Goal: Information Seeking & Learning: Learn about a topic

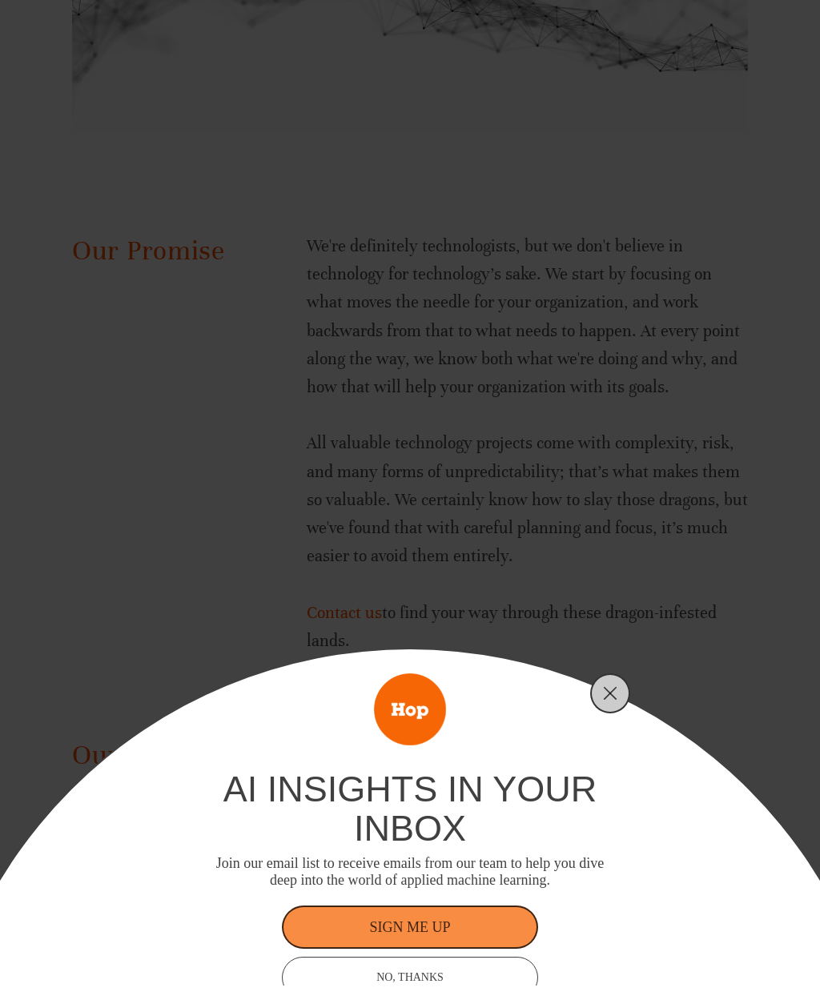
scroll to position [1963, 0]
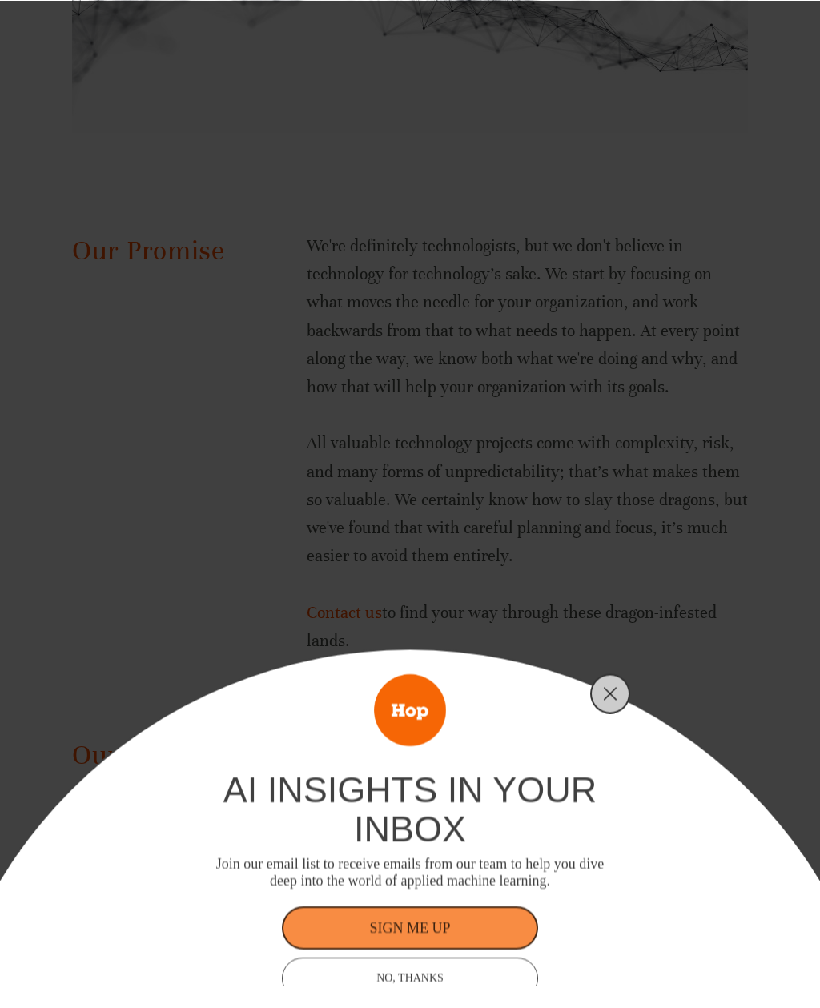
click at [608, 699] on line "Close" at bounding box center [610, 693] width 11 height 11
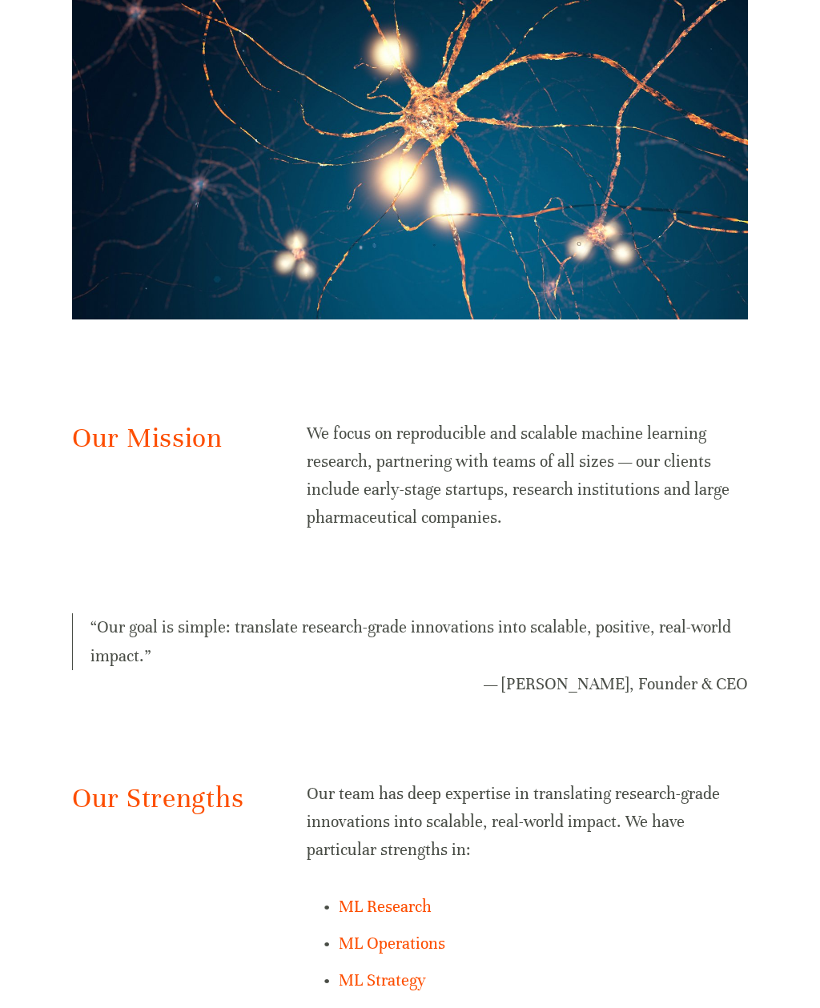
scroll to position [0, 0]
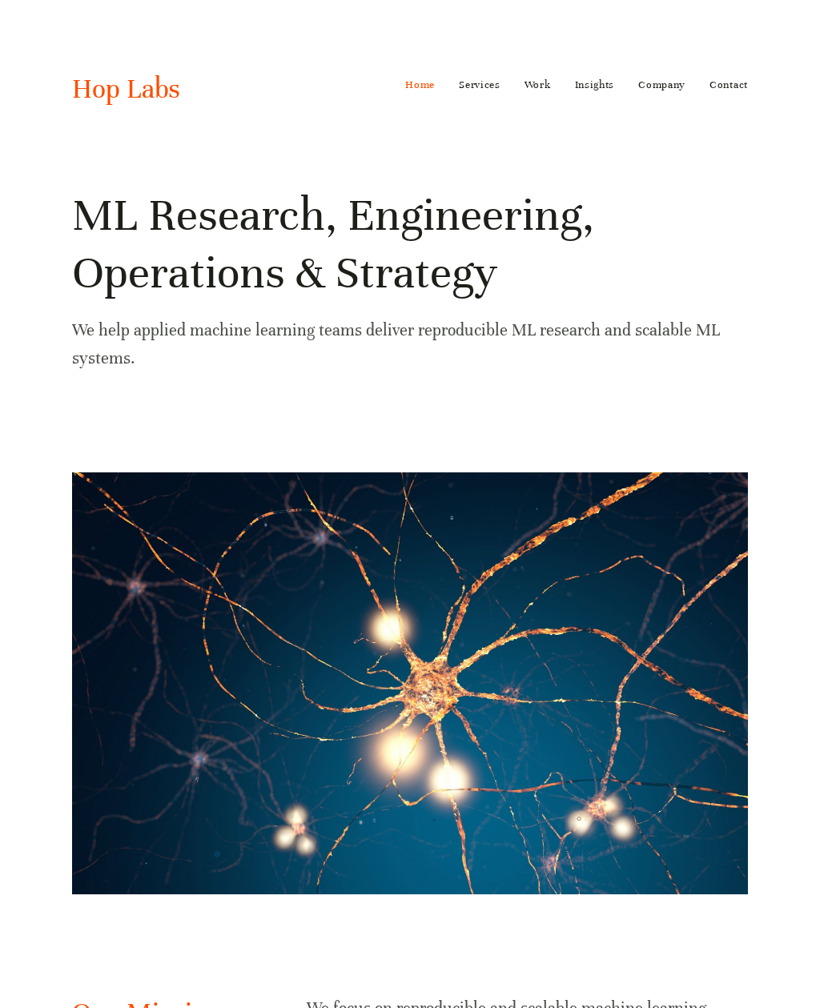
click at [547, 80] on link "Work" at bounding box center [538, 85] width 26 height 26
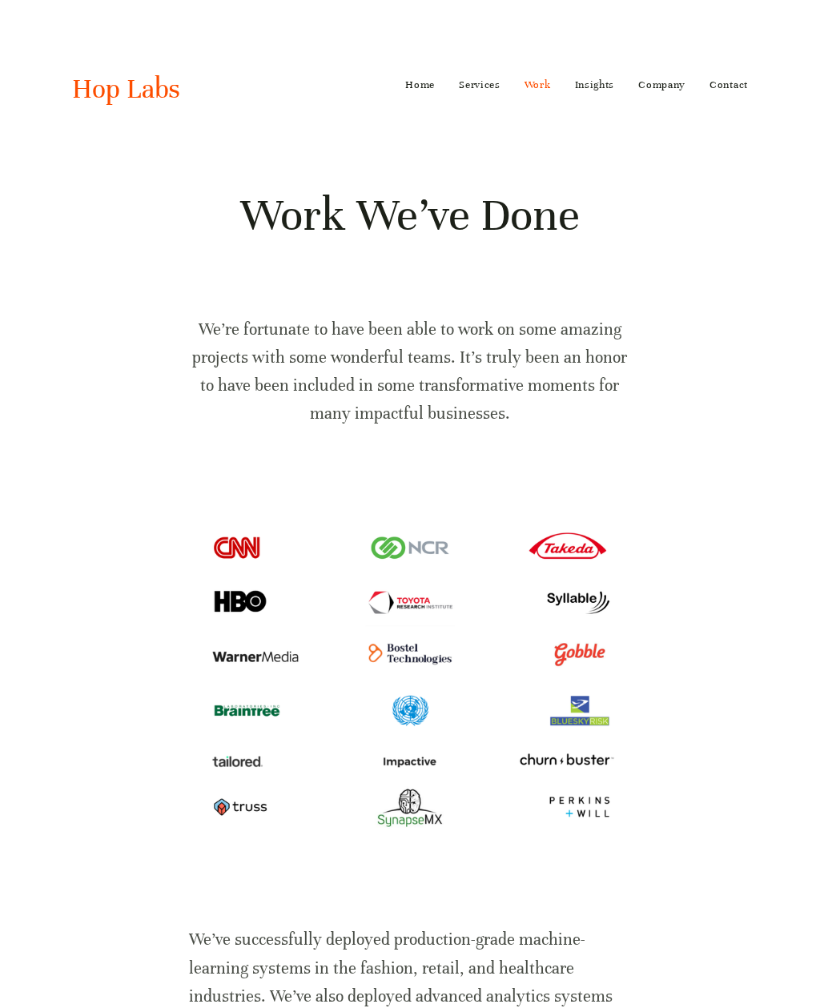
click at [601, 92] on link "Insights" at bounding box center [595, 85] width 40 height 26
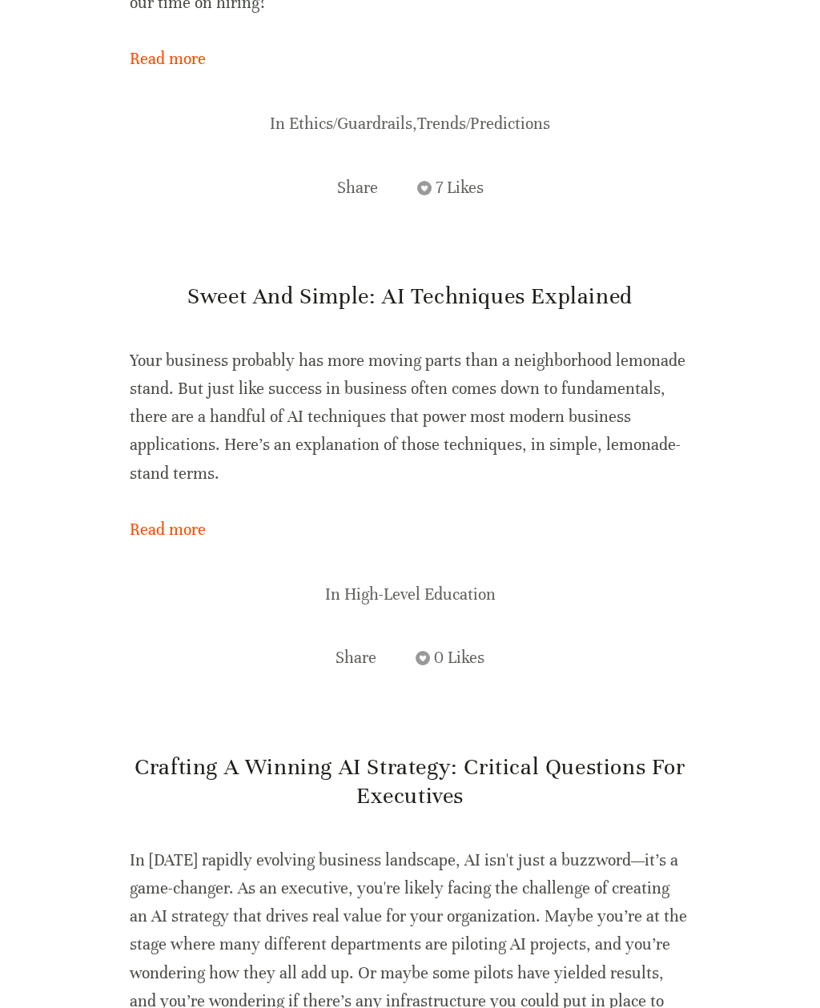
scroll to position [868, 0]
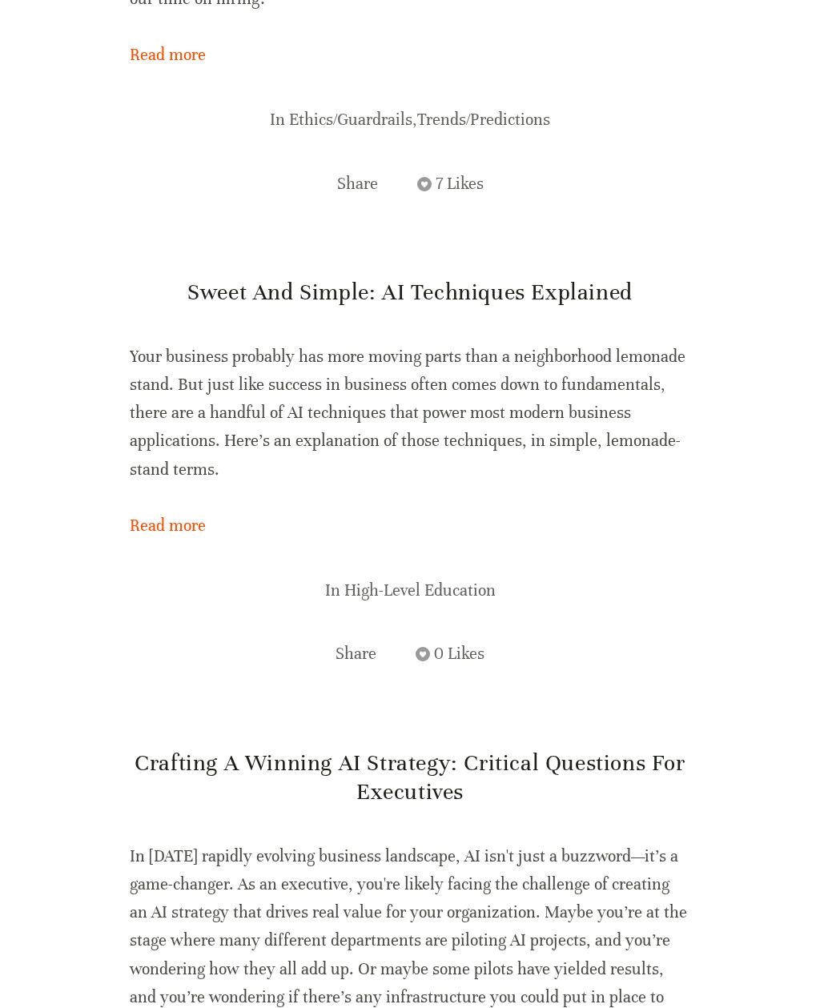
click at [131, 536] on link "Read more" at bounding box center [410, 526] width 561 height 28
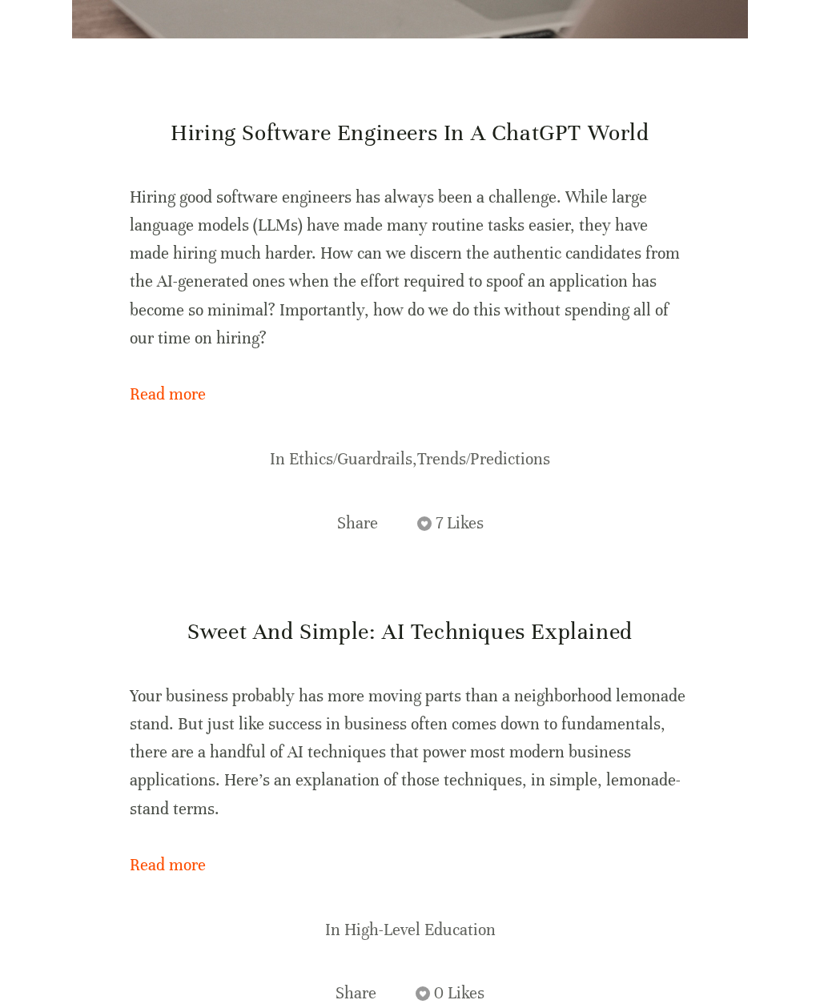
scroll to position [0, 0]
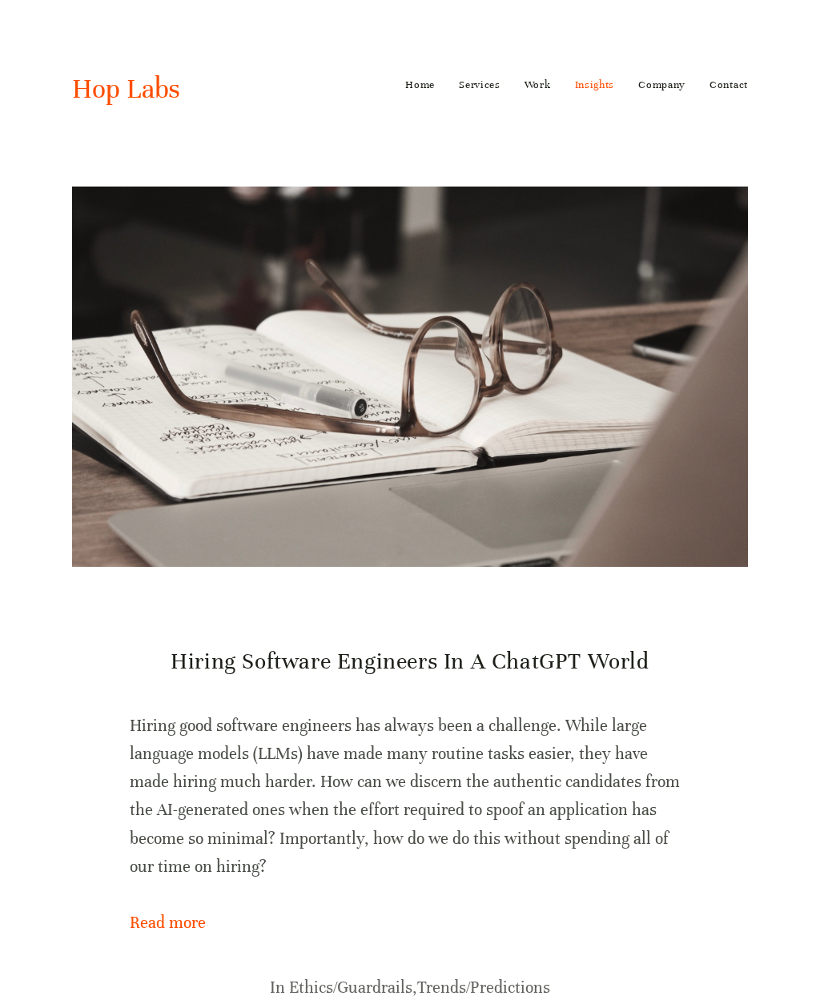
click at [541, 90] on link "Work" at bounding box center [538, 85] width 26 height 26
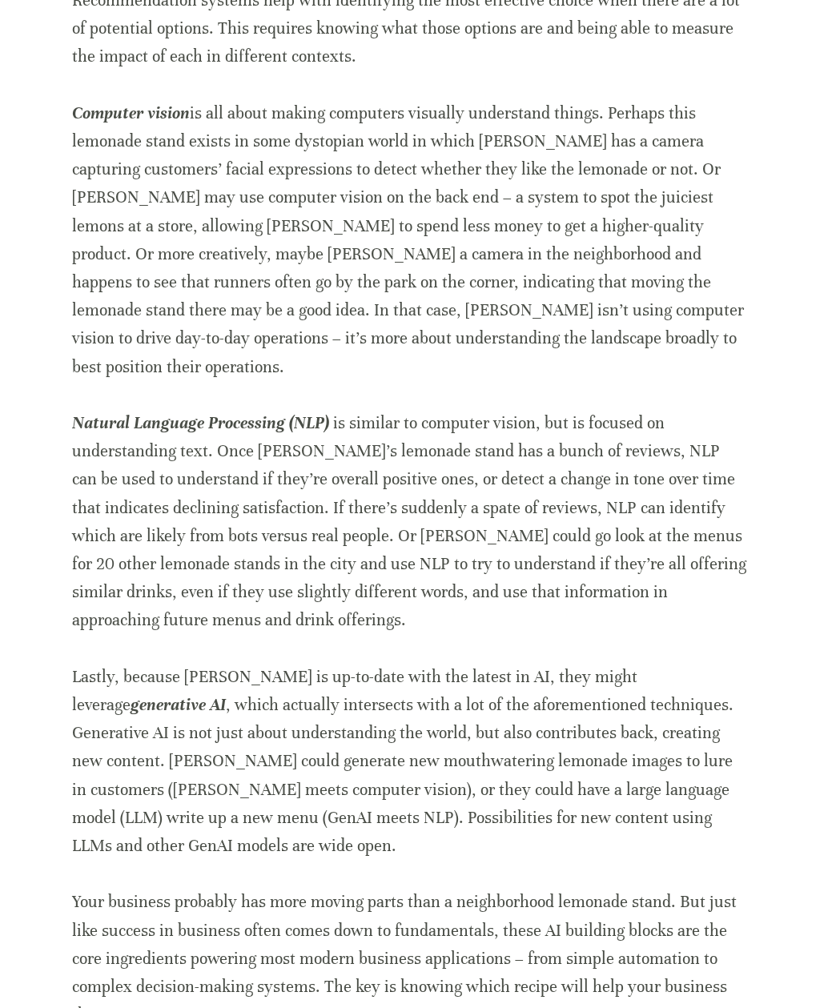
scroll to position [1728, 0]
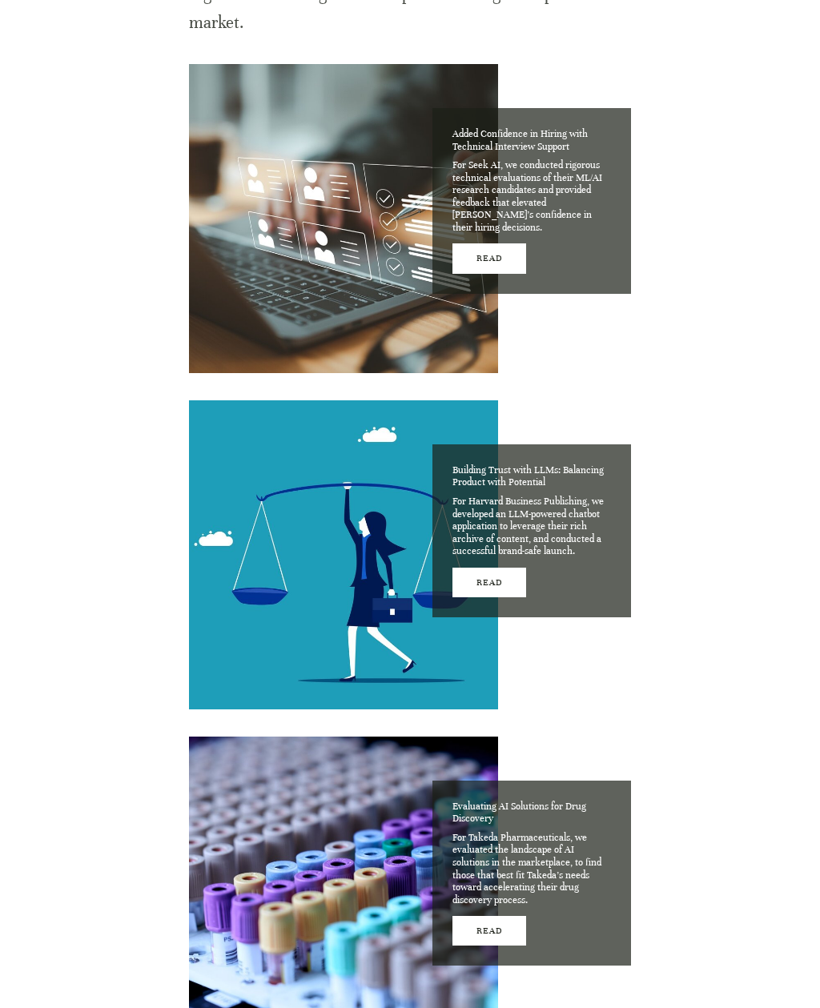
scroll to position [1102, 0]
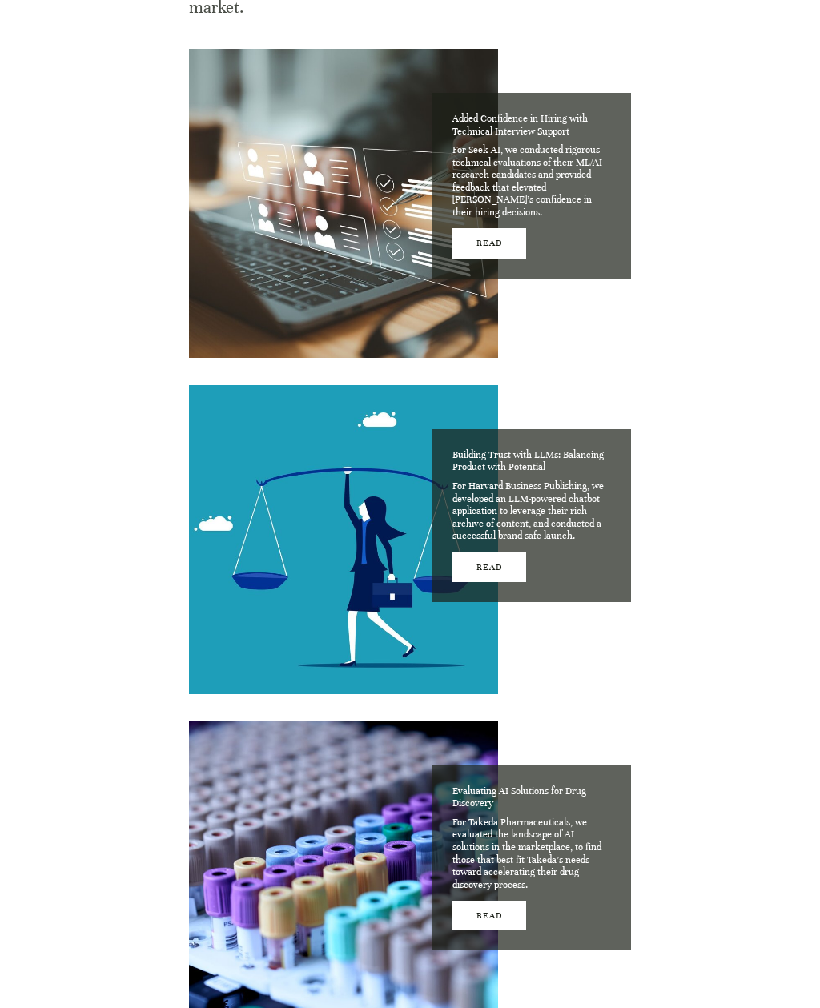
click at [500, 553] on link "Read" at bounding box center [489, 568] width 74 height 30
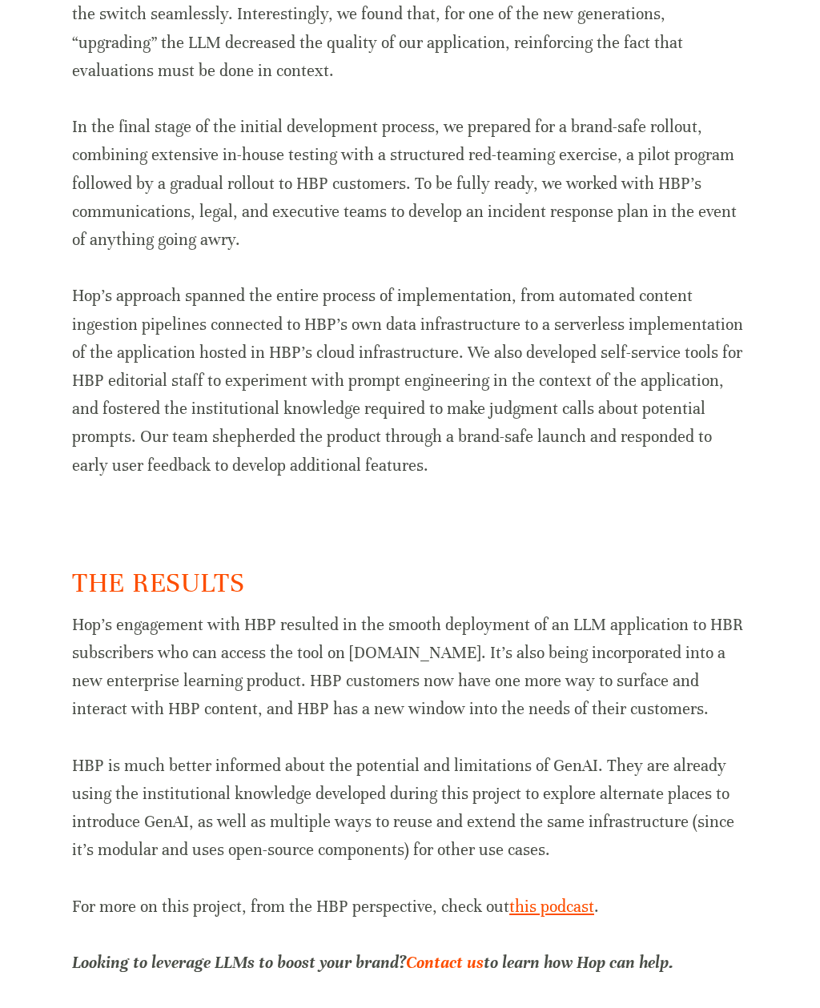
scroll to position [2500, 0]
click at [567, 898] on span "this podcast" at bounding box center [551, 907] width 85 height 20
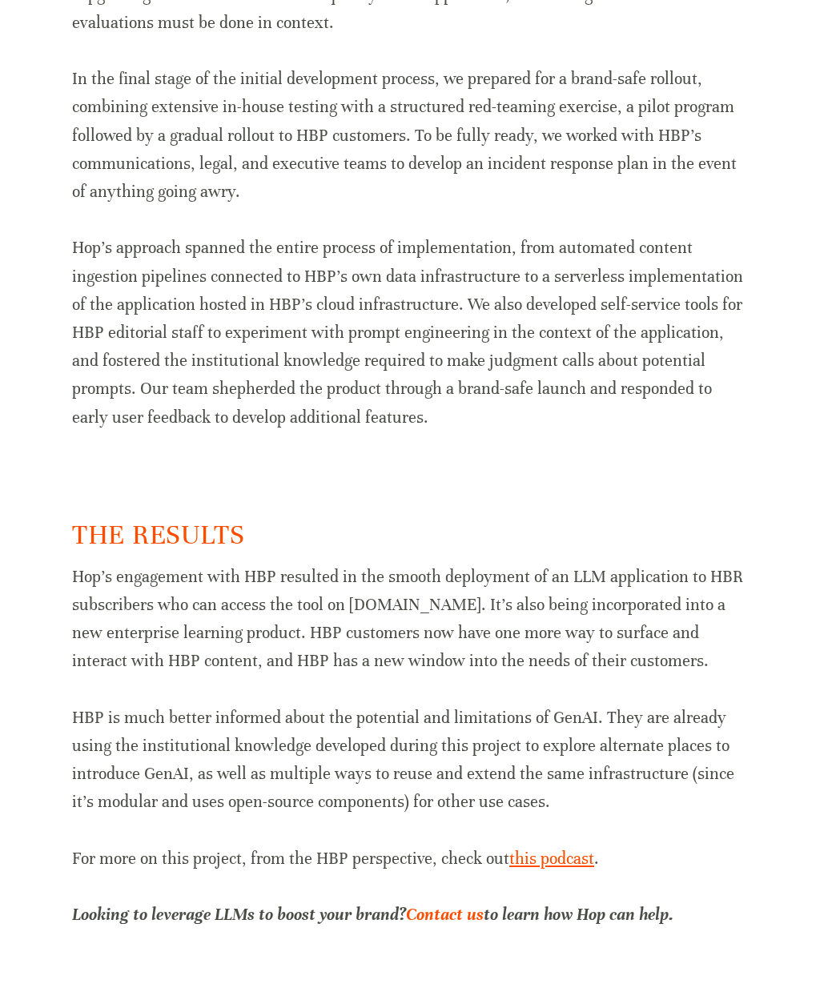
scroll to position [2552, 0]
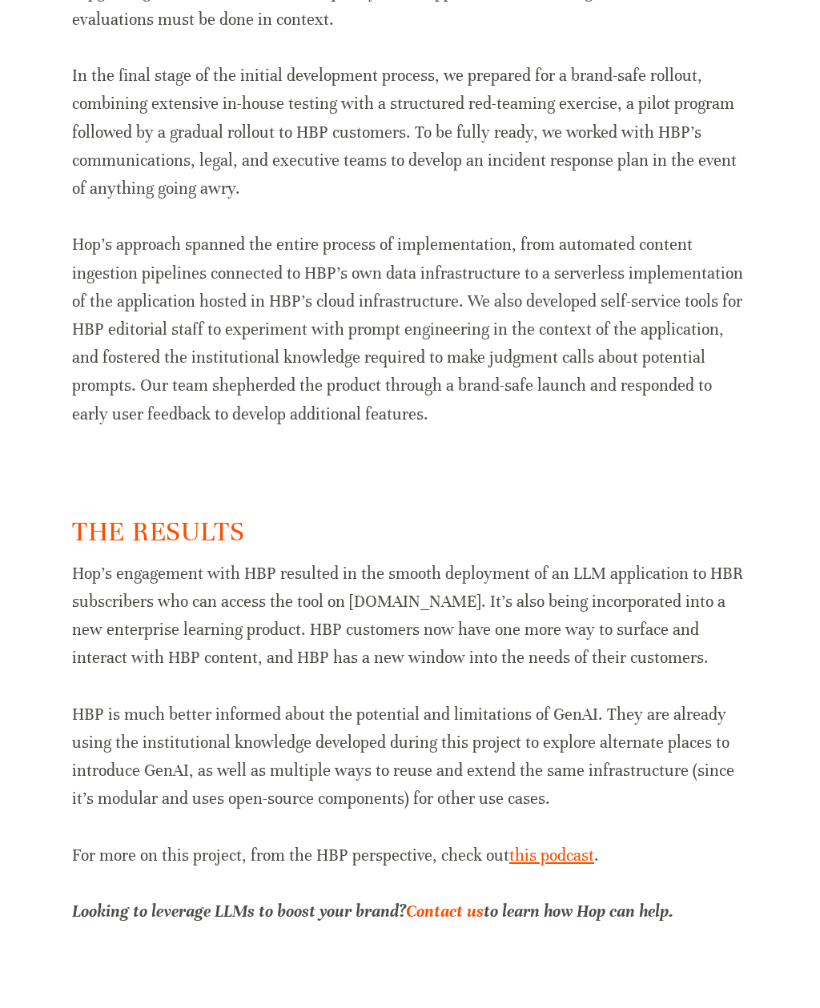
scroll to position [2603, 0]
